Goal: Transaction & Acquisition: Purchase product/service

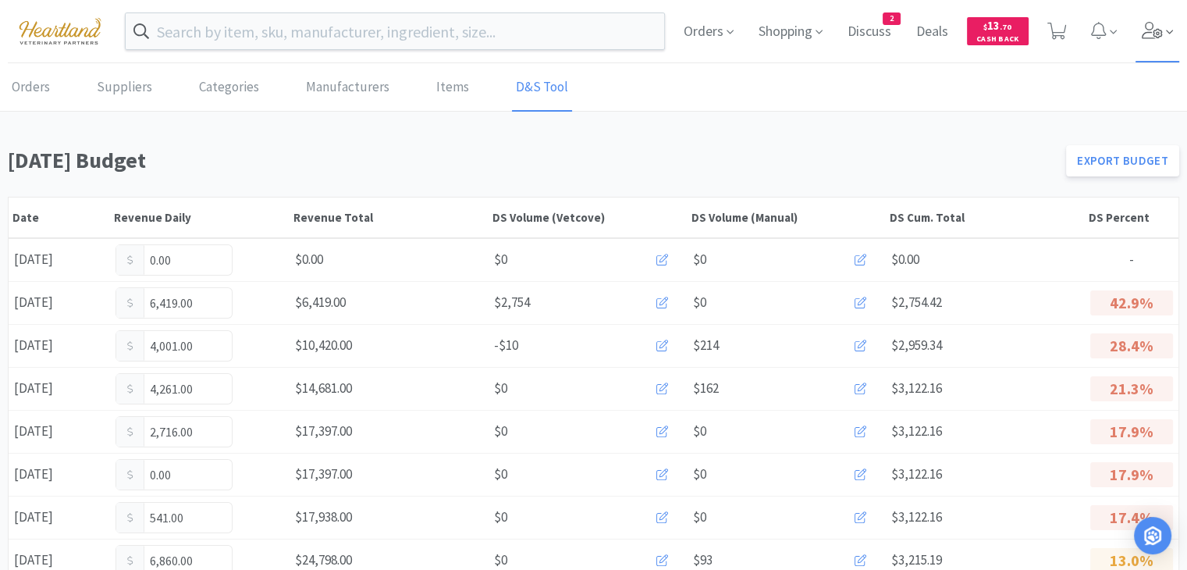
click at [1157, 23] on icon at bounding box center [1153, 30] width 22 height 17
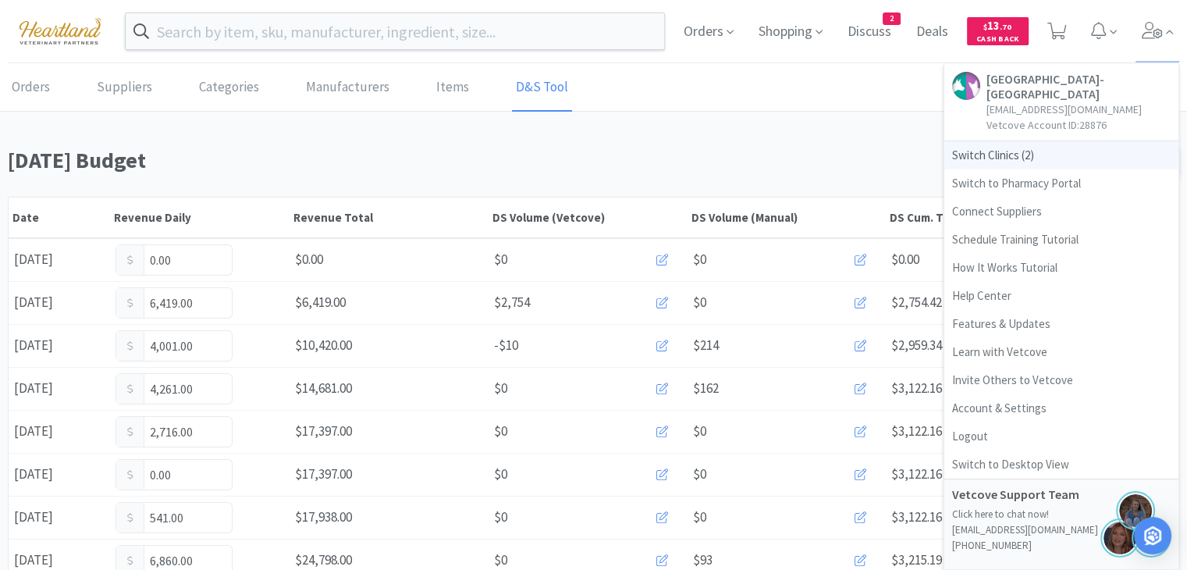
click at [1005, 158] on span "Switch Clinics ( 2 )" at bounding box center [1062, 155] width 234 height 28
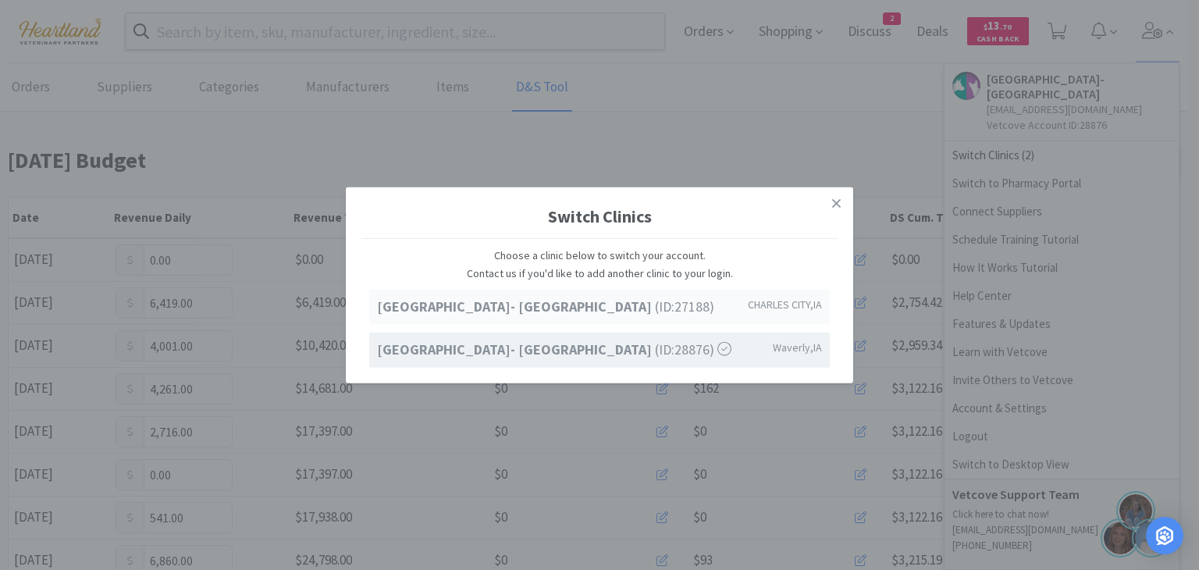
click at [656, 322] on div "[GEOGRAPHIC_DATA]- [GEOGRAPHIC_DATA] (ID: 27188 ) [GEOGRAPHIC_DATA] , [GEOGRAPH…" at bounding box center [599, 307] width 461 height 35
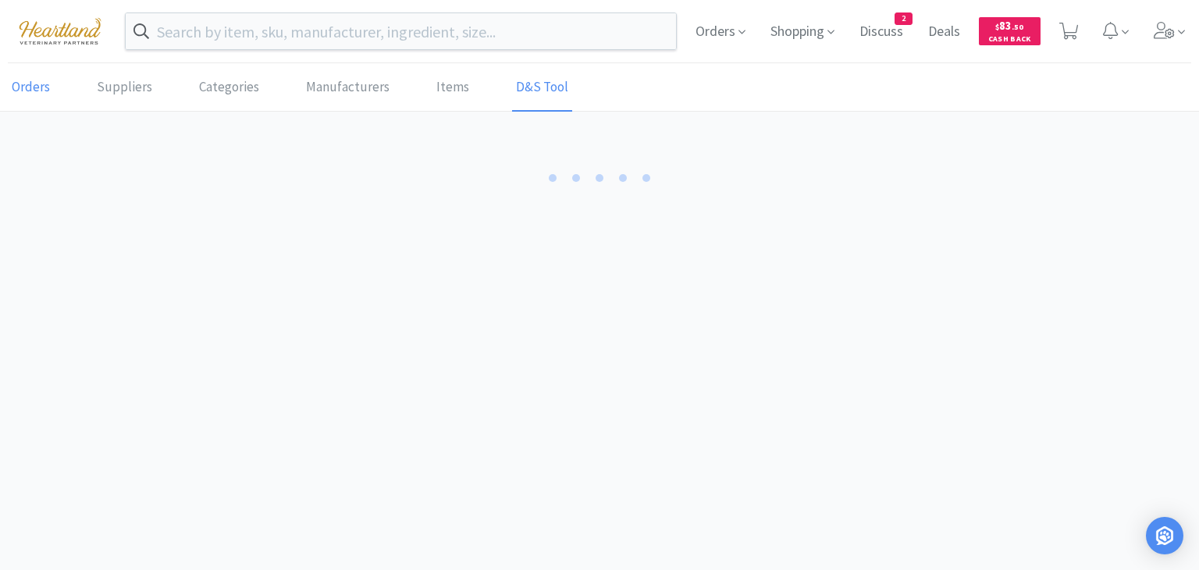
click at [14, 94] on link "Orders" at bounding box center [31, 88] width 46 height 48
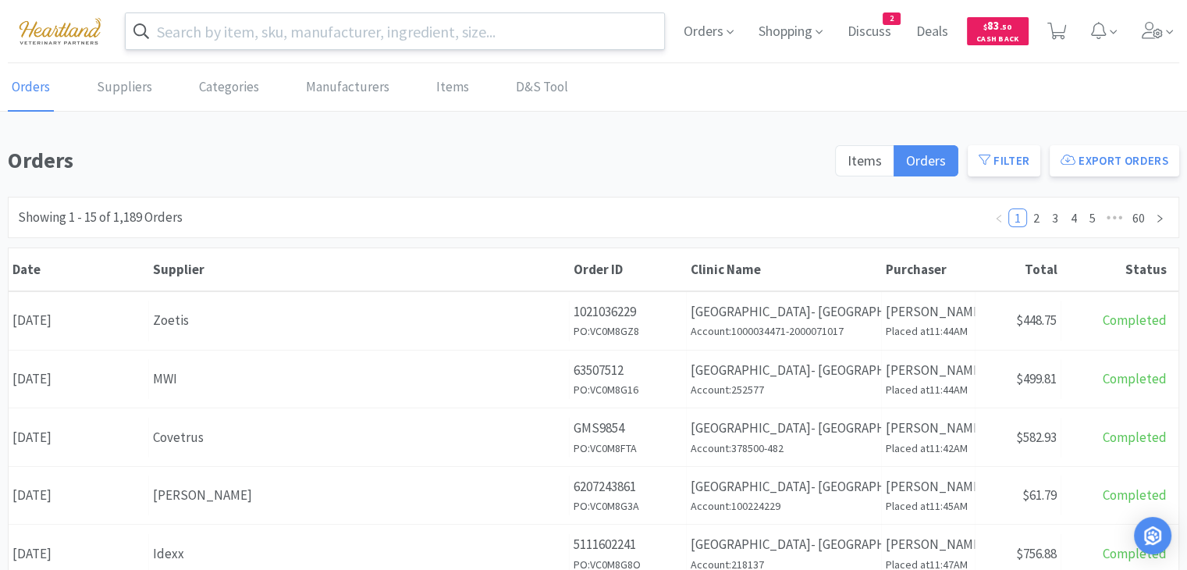
click at [8, 64] on link "Orders" at bounding box center [31, 88] width 46 height 48
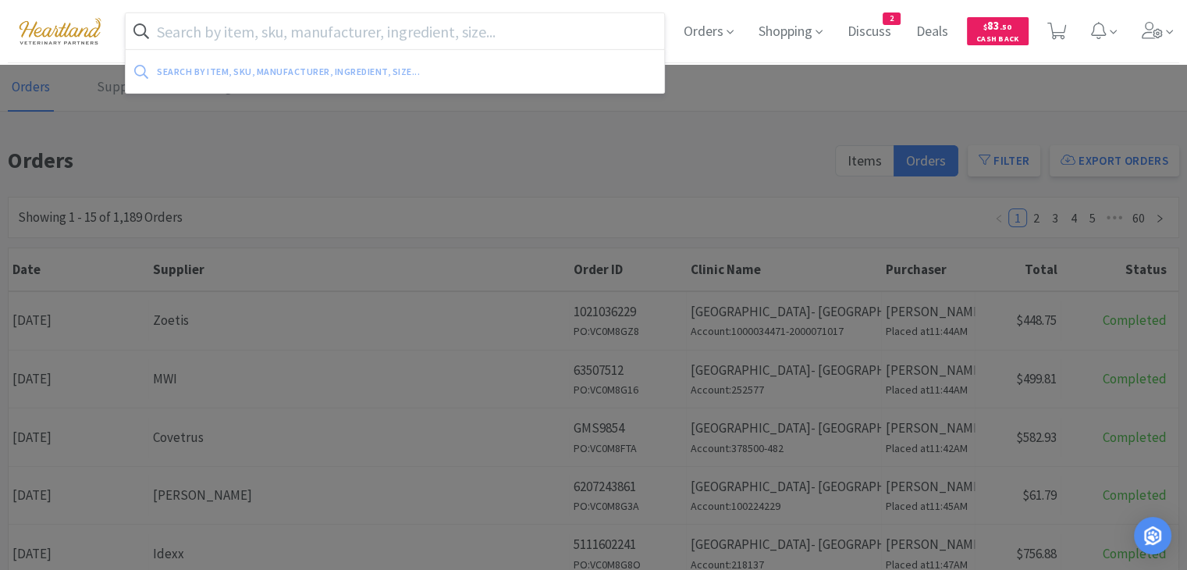
click at [300, 27] on input "text" at bounding box center [395, 31] width 539 height 36
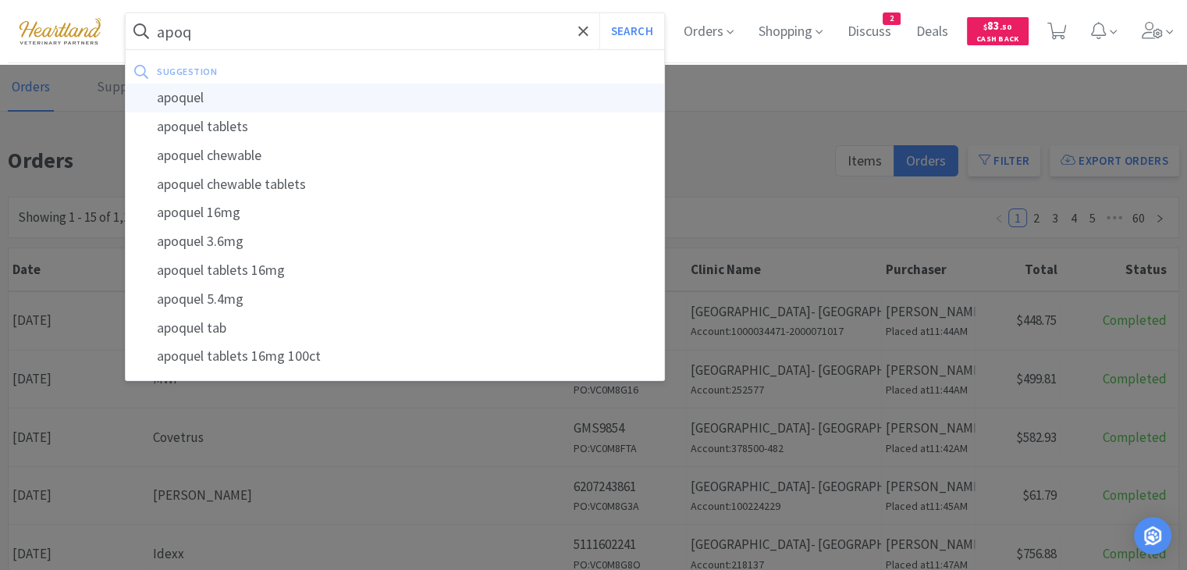
click at [251, 98] on div "apoquel" at bounding box center [395, 98] width 539 height 29
type input "apoquel"
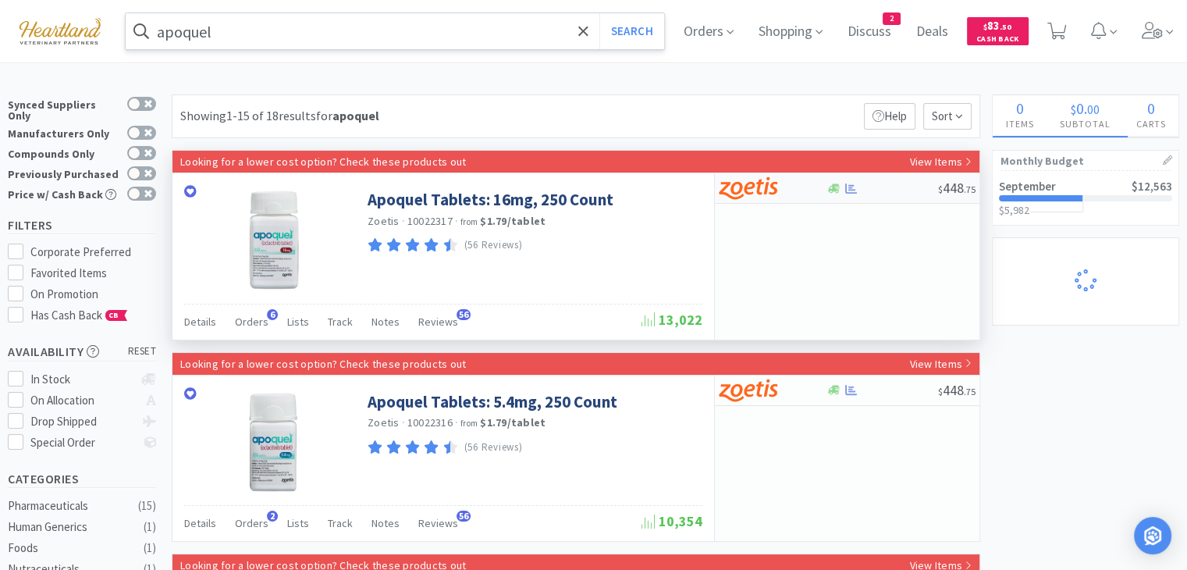
select select "2"
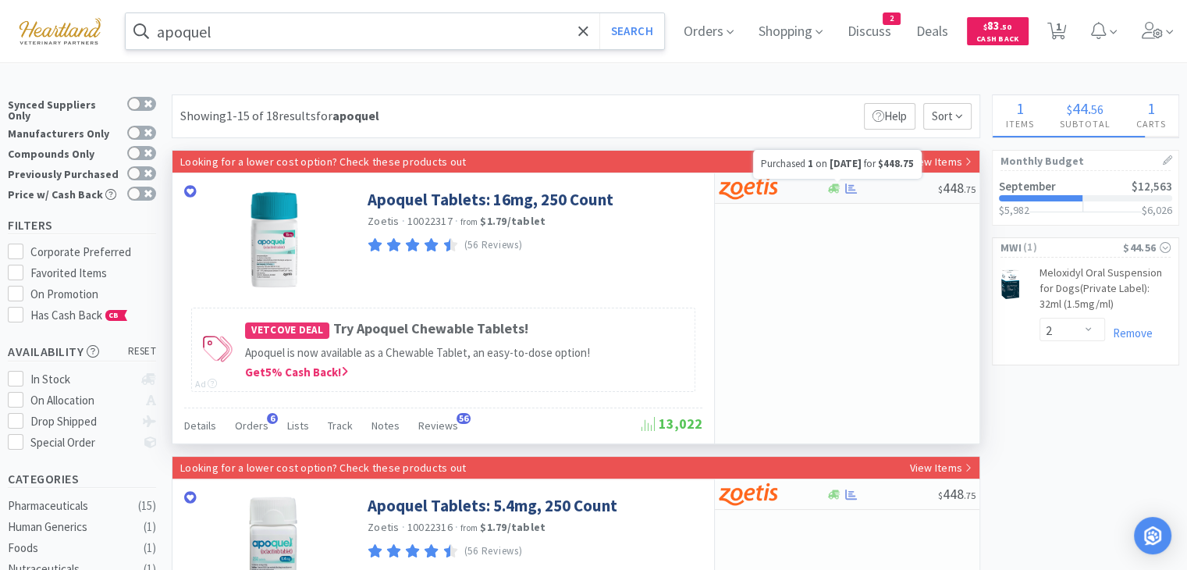
click at [852, 185] on icon at bounding box center [851, 189] width 12 height 12
select select "1"
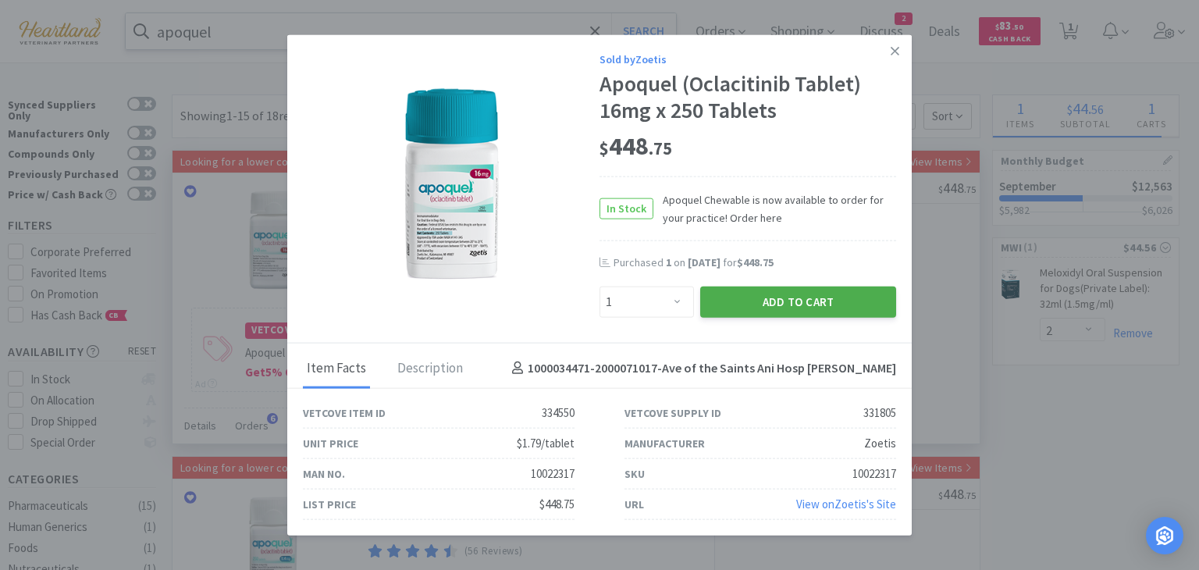
click at [771, 311] on button "Add to Cart" at bounding box center [798, 301] width 196 height 31
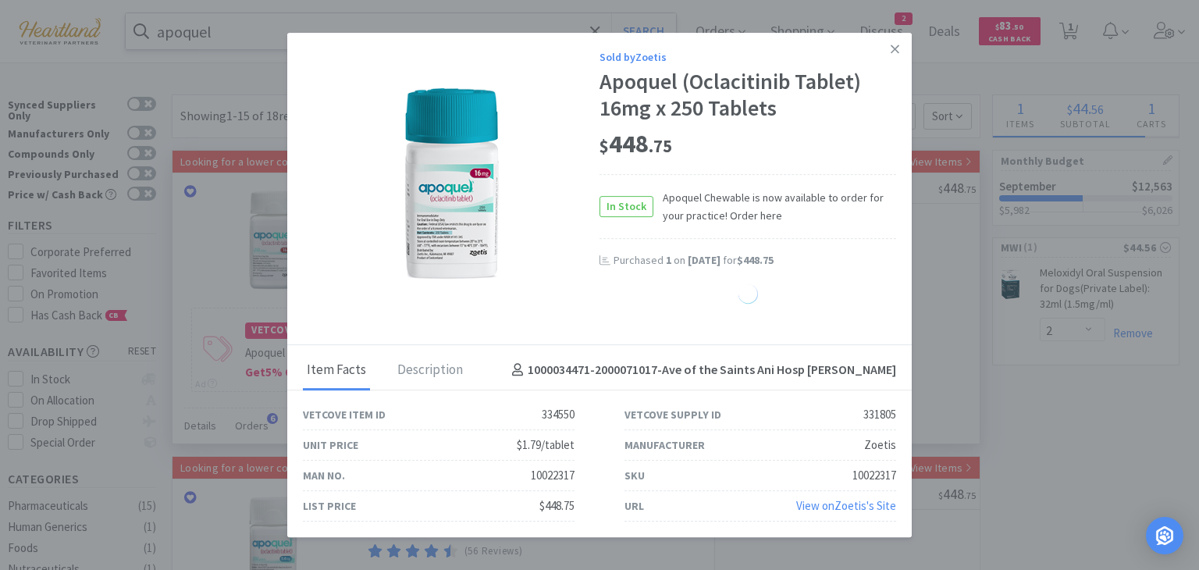
select select "1"
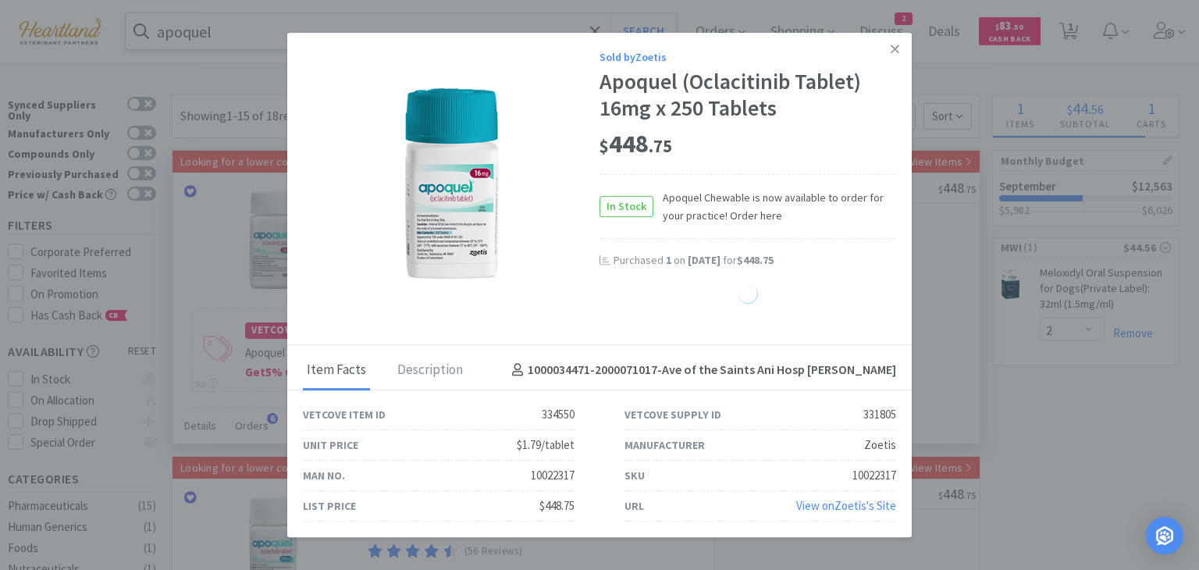
select select "1"
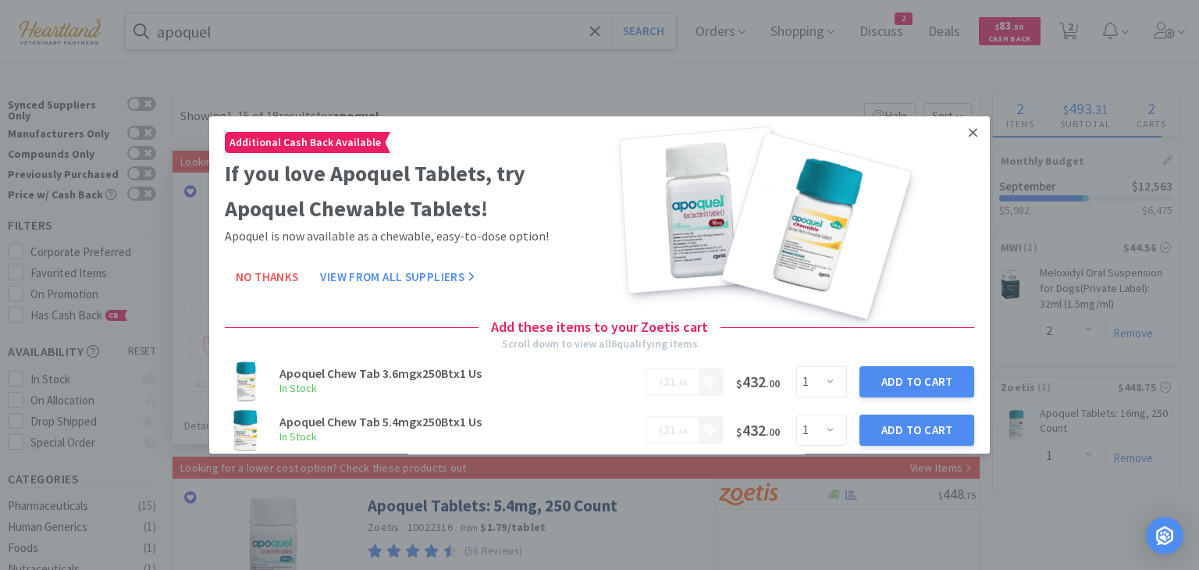
click at [969, 132] on icon at bounding box center [973, 132] width 9 height 9
